Goal: Information Seeking & Learning: Learn about a topic

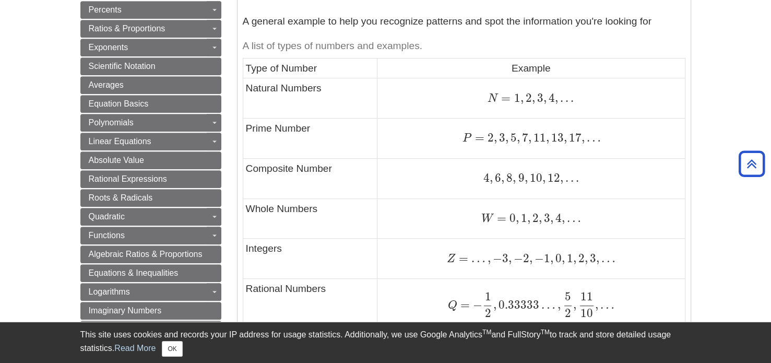
scroll to position [501, 0]
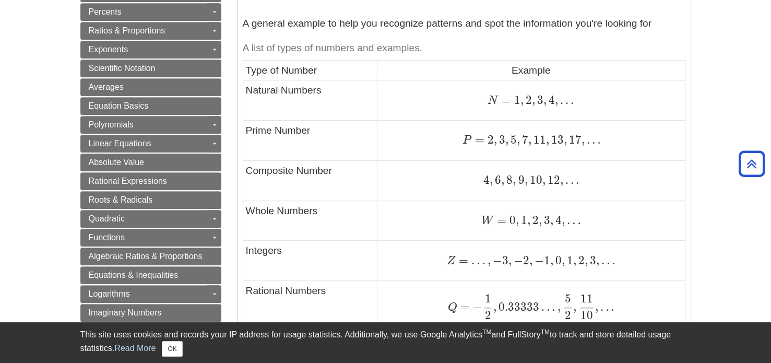
drag, startPoint x: 560, startPoint y: 107, endPoint x: 551, endPoint y: 109, distance: 9.5
click at [551, 109] on td "N = 1 , 2 , 3 , 4 , . . . N = 1 , 2 , 3 , 4 , . . ." at bounding box center [530, 100] width 307 height 40
drag, startPoint x: 559, startPoint y: 101, endPoint x: 513, endPoint y: 102, distance: 45.9
click at [513, 102] on span "N = 1 , 2 , 3 , 4 , . . ." at bounding box center [530, 100] width 86 height 14
drag, startPoint x: 487, startPoint y: 142, endPoint x: 586, endPoint y: 145, distance: 99.2
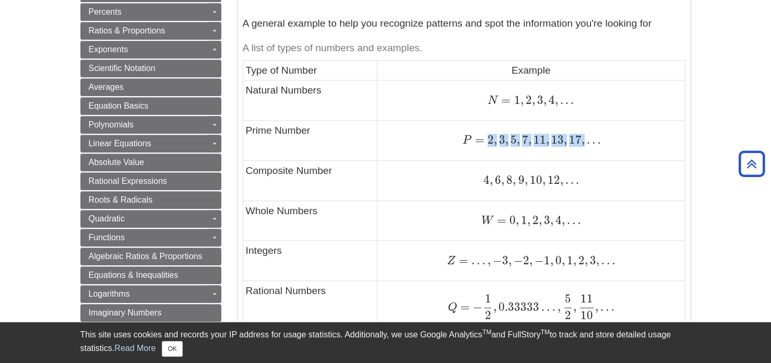
click at [586, 145] on span "P = 2 , 3 , 5 , 7 , 11 , 13 , 17 , …" at bounding box center [531, 140] width 138 height 14
click at [615, 143] on div "P = 2 , 3 , 5 , 7 , 11 , 13 , 17 , … P = 2 , 3 , 5 , 7 , 11 , 13 , 17 , …" at bounding box center [531, 140] width 302 height 14
drag, startPoint x: 489, startPoint y: 140, endPoint x: 486, endPoint y: 148, distance: 8.3
click at [486, 148] on td "P = 2 , 3 , 5 , 7 , 11 , 13 , 17 , … P = 2 , 3 , 5 , 7 , 11 , 13 , 17 , …" at bounding box center [530, 141] width 307 height 40
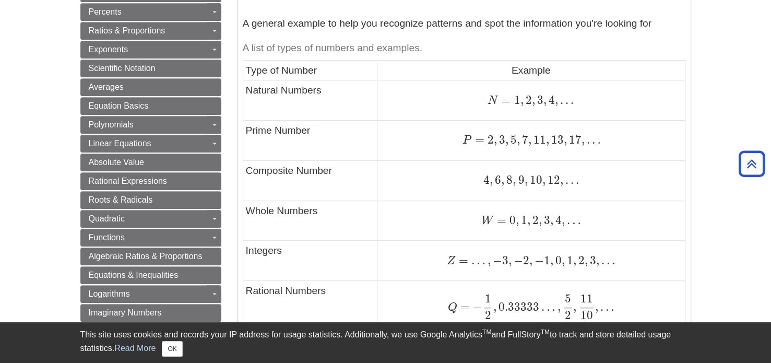
click at [448, 140] on div "P = 2 , 3 , 5 , 7 , 11 , 13 , 17 , … P = 2 , 3 , 5 , 7 , 11 , 13 , 17 , …" at bounding box center [531, 140] width 302 height 14
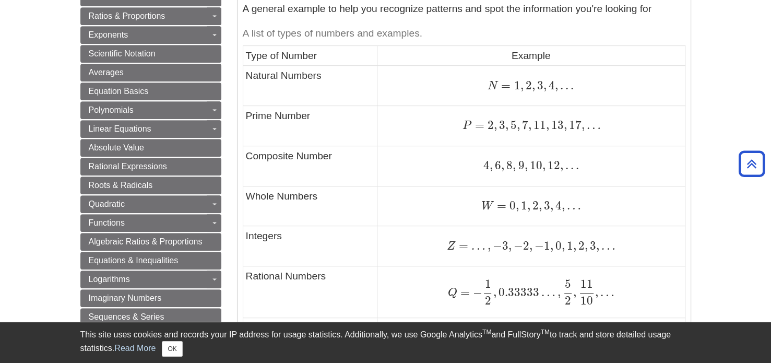
scroll to position [530, 0]
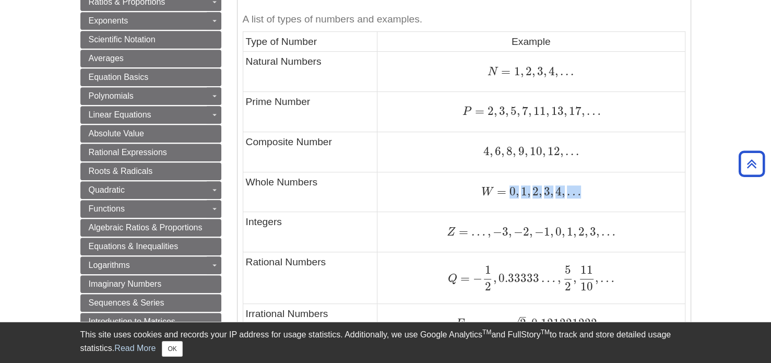
drag, startPoint x: 506, startPoint y: 186, endPoint x: 574, endPoint y: 187, distance: 67.8
click at [574, 187] on span "W = 0 , 1 , 2 , 3 , 4 , …" at bounding box center [531, 191] width 100 height 14
click at [283, 234] on td "Integers" at bounding box center [310, 232] width 135 height 40
drag, startPoint x: 568, startPoint y: 230, endPoint x: 617, endPoint y: 238, distance: 50.2
click at [617, 238] on div "Z = … , − 3 , − 2 , − 1 , 0 , 1 , 2 , 3 , … Z = … , − 3 , − 2 , − 1 , 0 , 1 , 2…" at bounding box center [531, 232] width 302 height 14
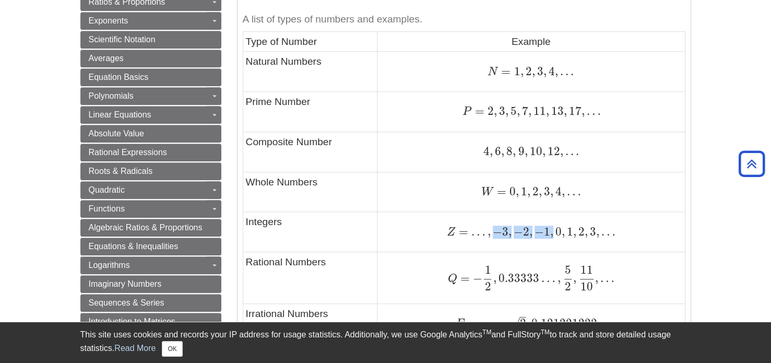
drag, startPoint x: 555, startPoint y: 229, endPoint x: 496, endPoint y: 227, distance: 58.4
click at [496, 227] on span "Z = … , − 3 , − 2 , − 1 , 0 , 1 , 2 , 3 , …" at bounding box center [531, 231] width 169 height 14
drag, startPoint x: 563, startPoint y: 225, endPoint x: 553, endPoint y: 227, distance: 10.6
click at [553, 227] on span "Z = … , − 3 , − 2 , − 1 , 0 , 1 , 2 , 3 , …" at bounding box center [531, 231] width 169 height 14
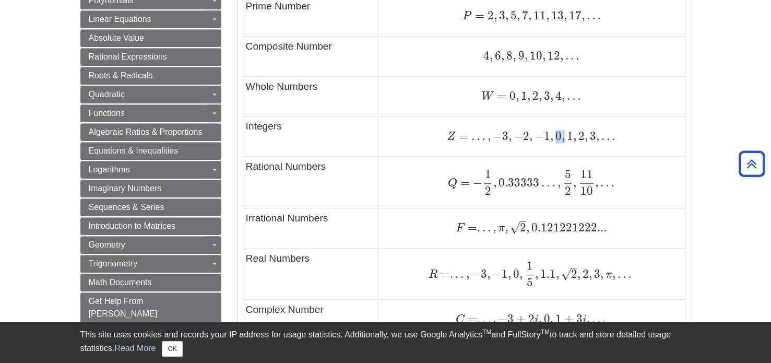
scroll to position [742, 0]
